Goal: Transaction & Acquisition: Obtain resource

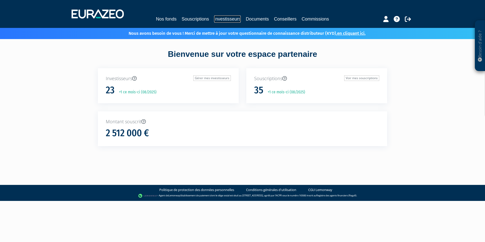
click at [222, 19] on link "Investisseurs" at bounding box center [227, 18] width 27 height 7
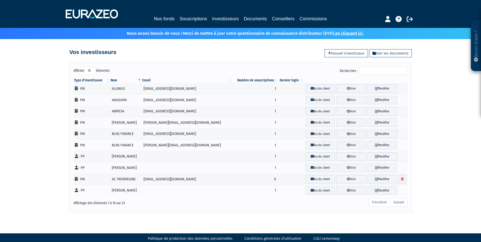
click at [375, 69] on input "Rechercher :" at bounding box center [384, 70] width 48 height 9
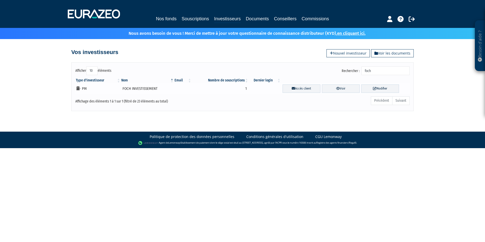
type input "foch"
click at [133, 87] on td "FOCH INVESTISSEMENT" at bounding box center [148, 88] width 54 height 11
click at [345, 89] on link "Voir" at bounding box center [341, 88] width 38 height 8
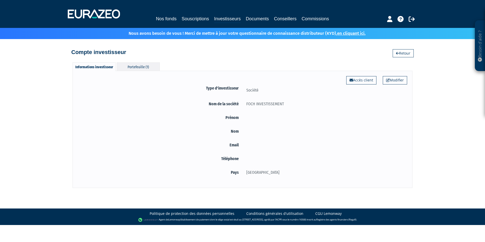
click at [136, 63] on div "Portefeuille (1)" at bounding box center [138, 66] width 43 height 8
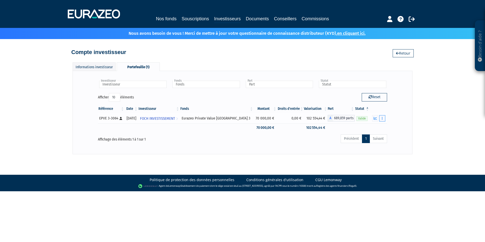
click at [380, 119] on button "button" at bounding box center [382, 118] width 6 height 6
click at [375, 117] on icon "button" at bounding box center [375, 118] width 3 height 3
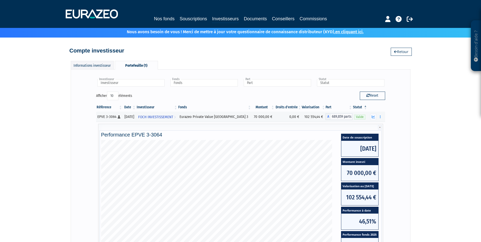
scroll to position [107, 0]
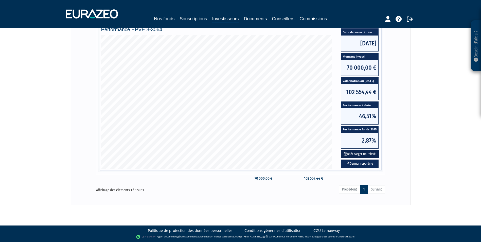
click at [362, 154] on button "Télécharger un relevé" at bounding box center [360, 154] width 38 height 8
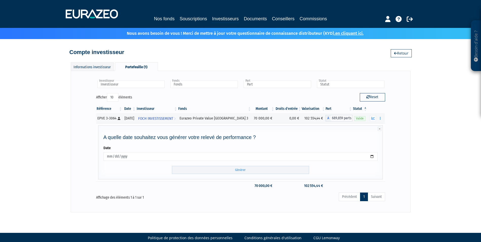
click at [372, 157] on input "2025-08-25" at bounding box center [240, 156] width 274 height 9
type input "2025-06-30"
click at [218, 168] on input "Générer" at bounding box center [240, 170] width 137 height 8
click at [238, 169] on input "Générer" at bounding box center [240, 170] width 137 height 8
click at [243, 168] on input "Générer" at bounding box center [240, 170] width 137 height 8
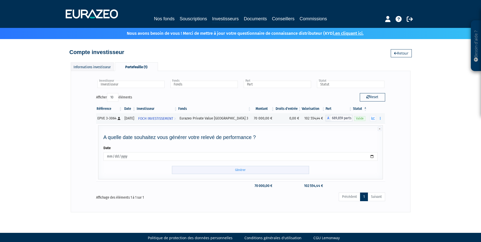
click at [241, 170] on input "Générer" at bounding box center [240, 170] width 137 height 8
